Goal: Transaction & Acquisition: Book appointment/travel/reservation

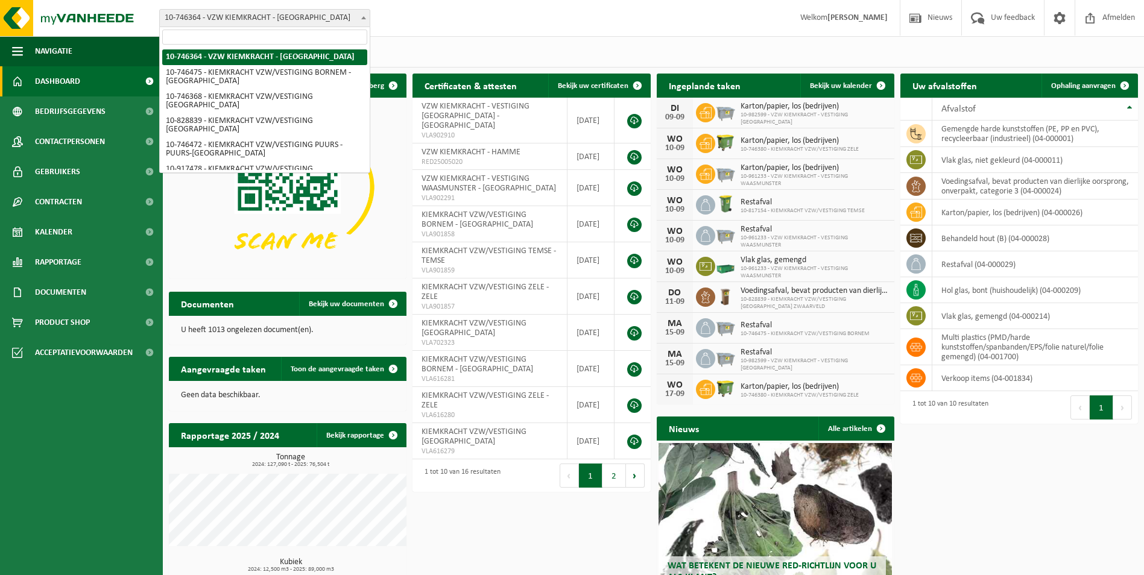
click at [351, 16] on span "10-746364 - VZW KIEMKRACHT - [GEOGRAPHIC_DATA]" at bounding box center [265, 18] width 210 height 17
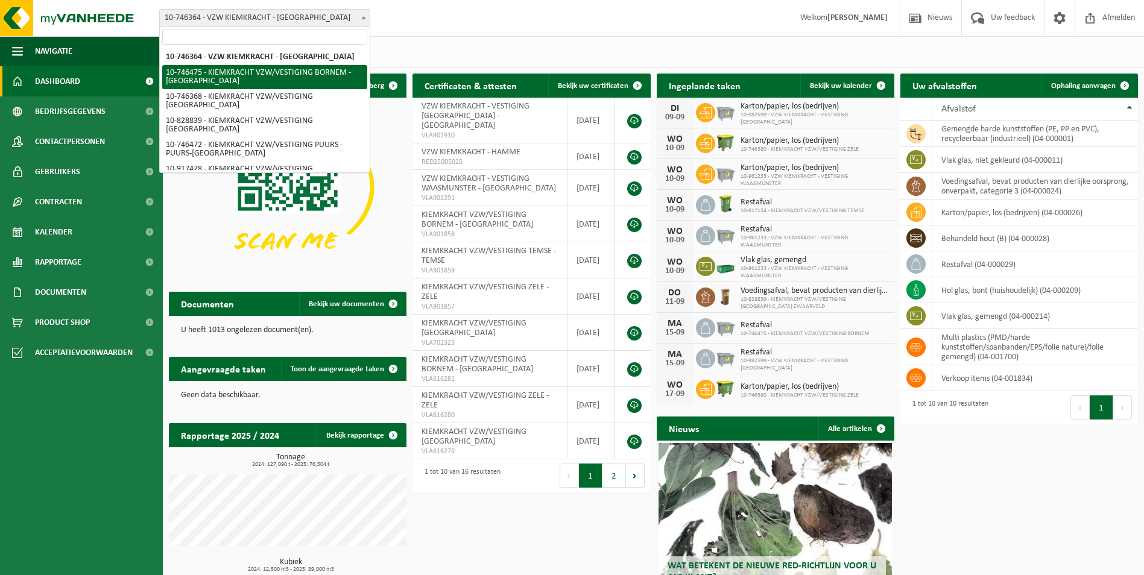
select select "5837"
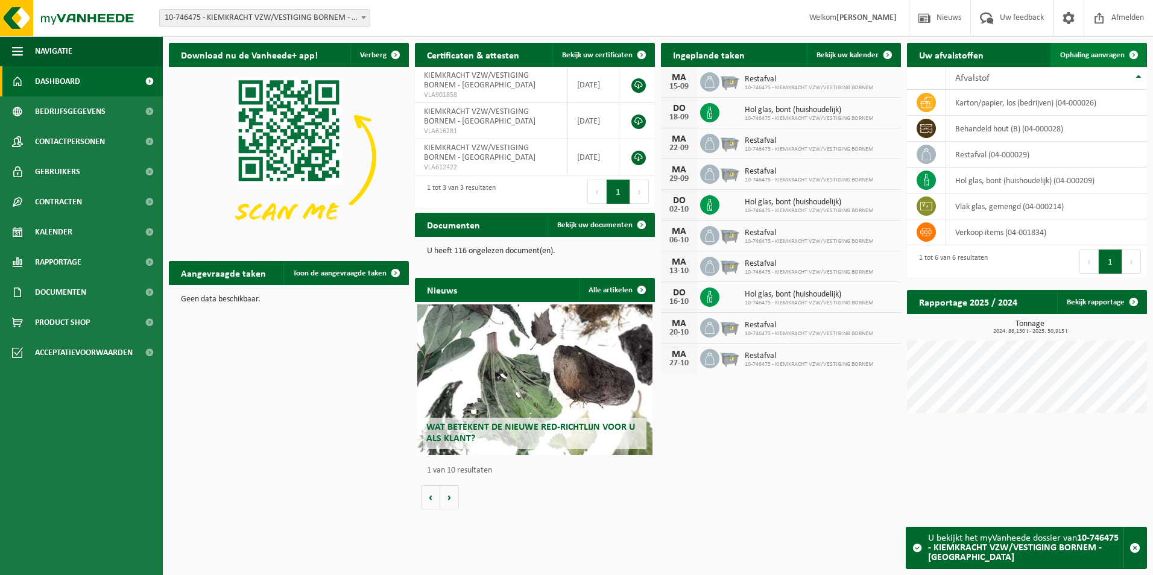
click at [1085, 64] on link "Ophaling aanvragen" at bounding box center [1098, 55] width 95 height 24
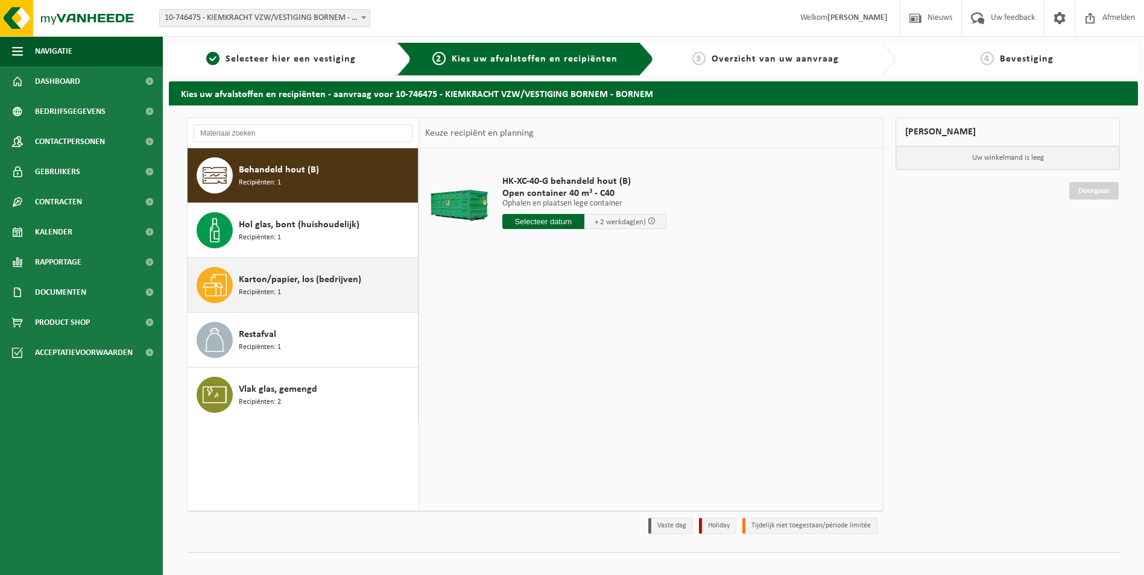
click at [279, 276] on span "Karton/papier, los (bedrijven)" at bounding box center [300, 280] width 122 height 14
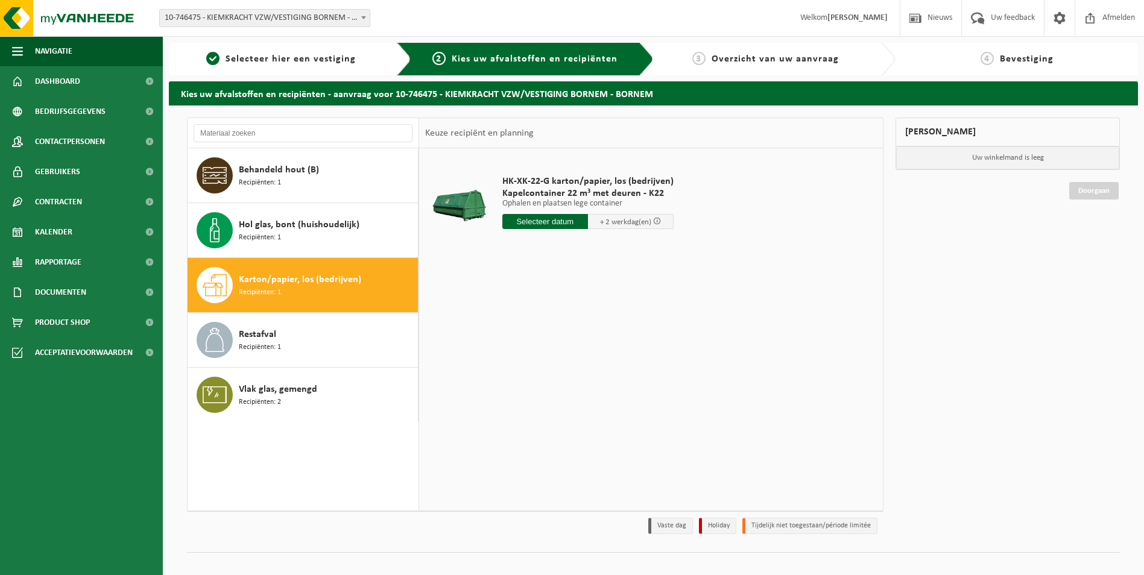
click at [529, 218] on input "text" at bounding box center [545, 221] width 86 height 15
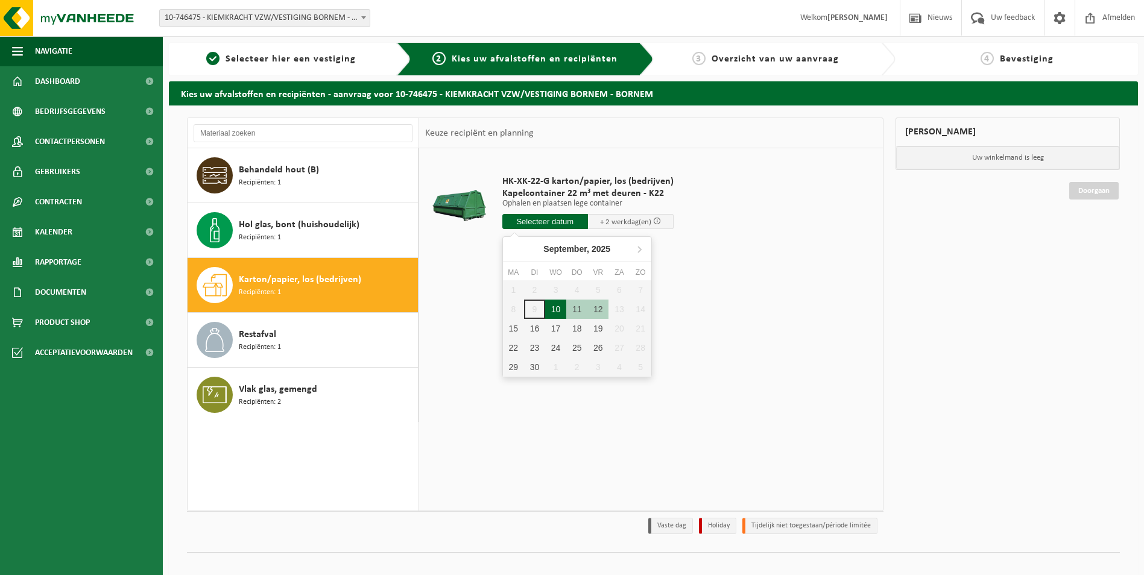
click at [551, 311] on div "10" at bounding box center [555, 309] width 21 height 19
type input "Van 2025-09-10"
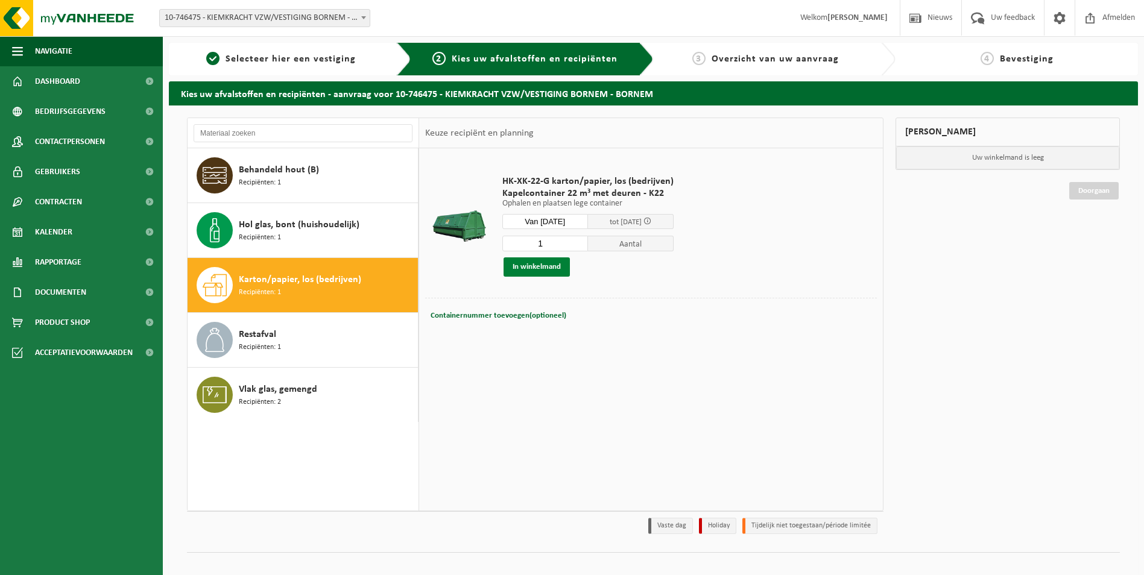
click at [557, 267] on button "In winkelmand" at bounding box center [537, 266] width 66 height 19
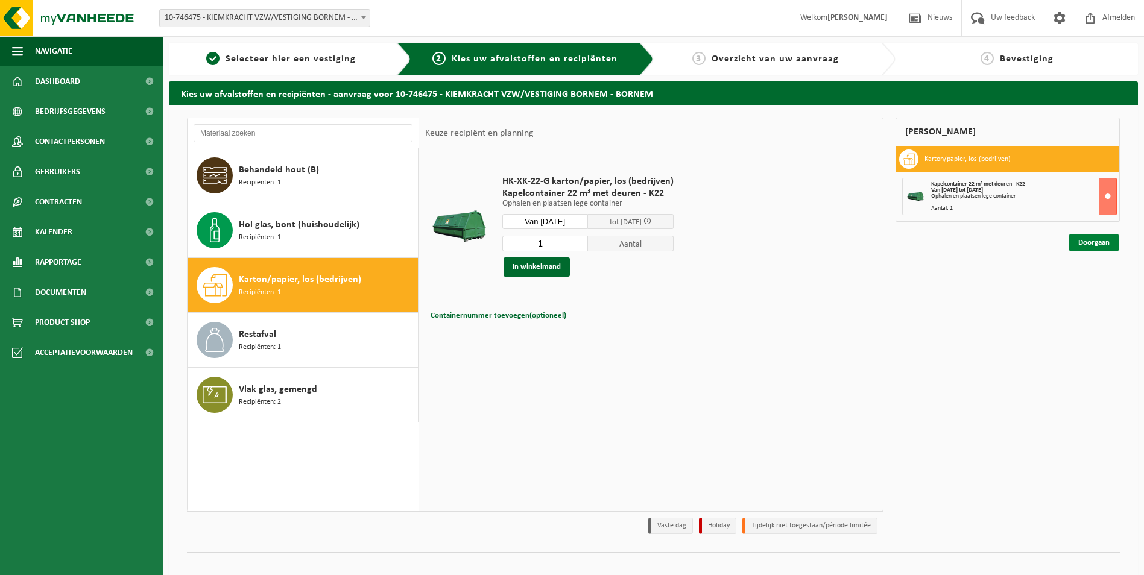
click at [1099, 248] on link "Doorgaan" at bounding box center [1093, 242] width 49 height 17
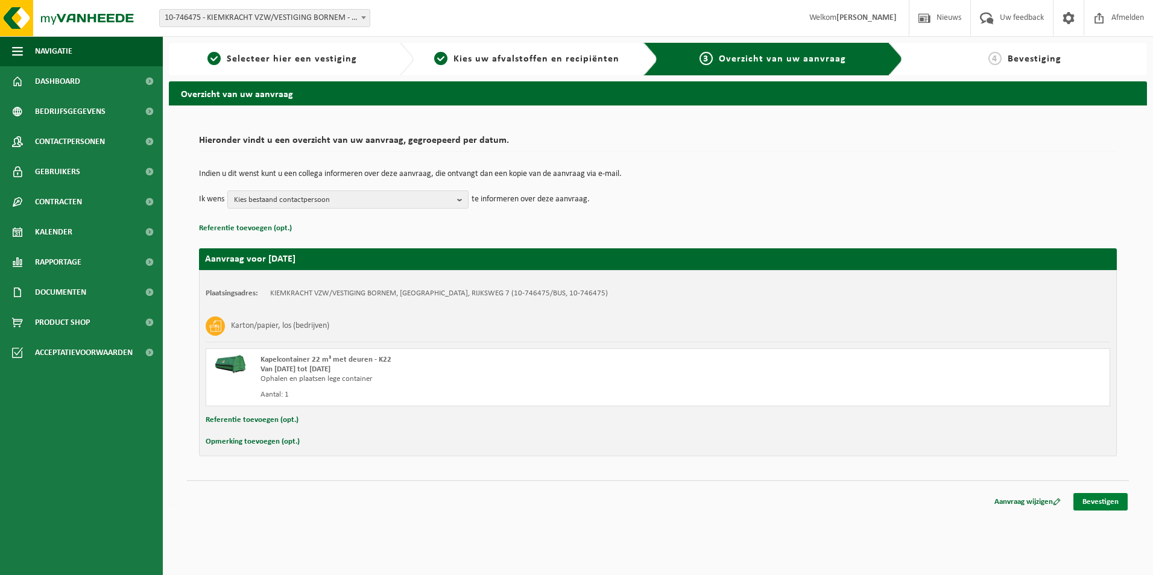
click at [1105, 497] on link "Bevestigen" at bounding box center [1100, 501] width 54 height 17
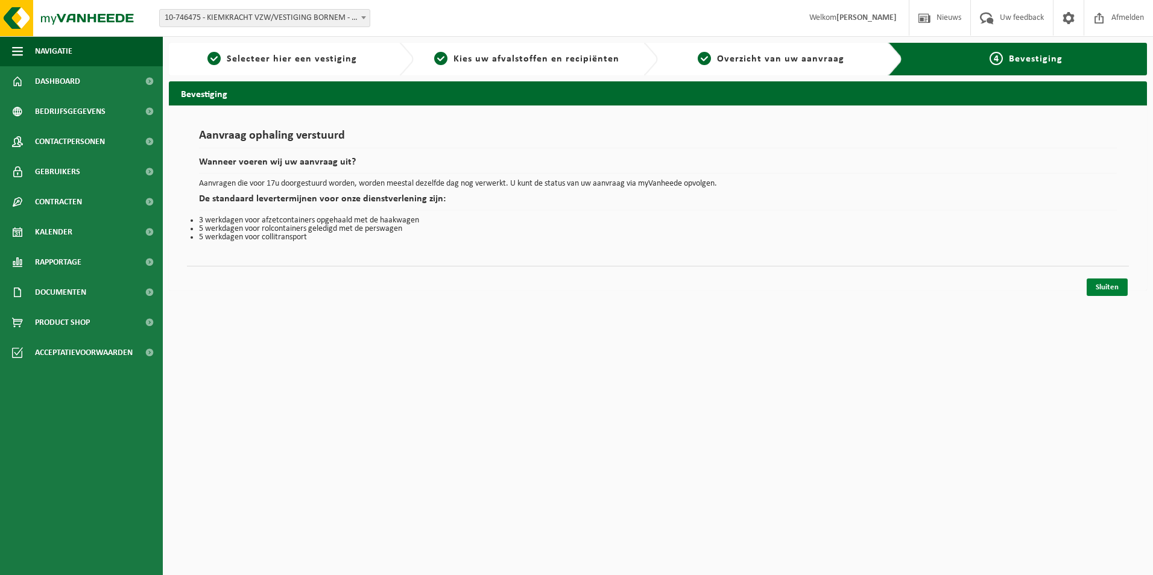
click at [1113, 288] on link "Sluiten" at bounding box center [1107, 287] width 41 height 17
